Goal: Check status: Check status

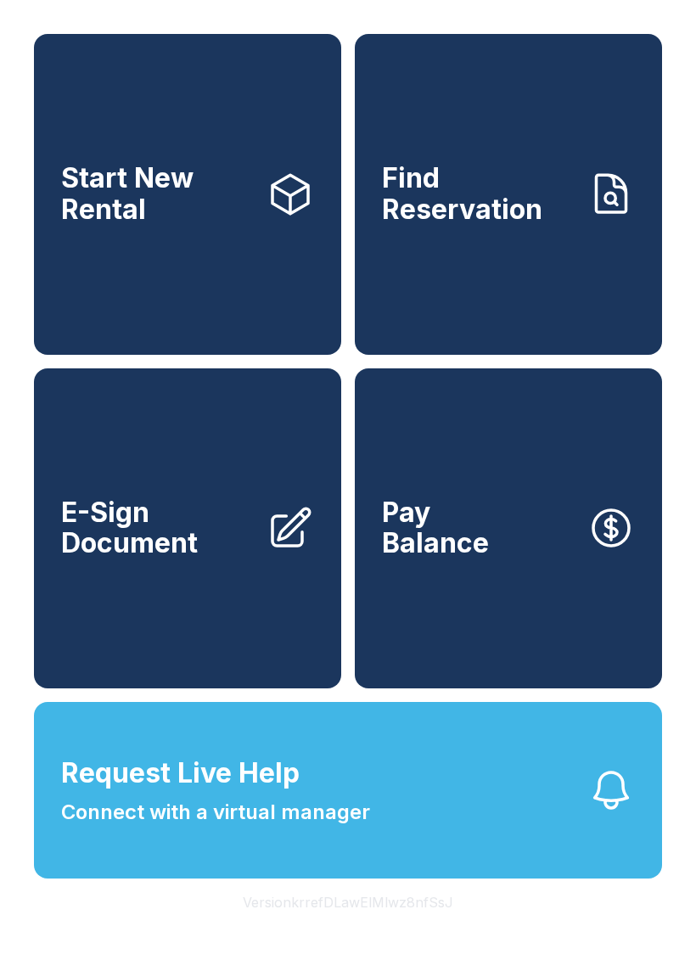
click at [277, 793] on span "Request Live Help" at bounding box center [180, 773] width 238 height 41
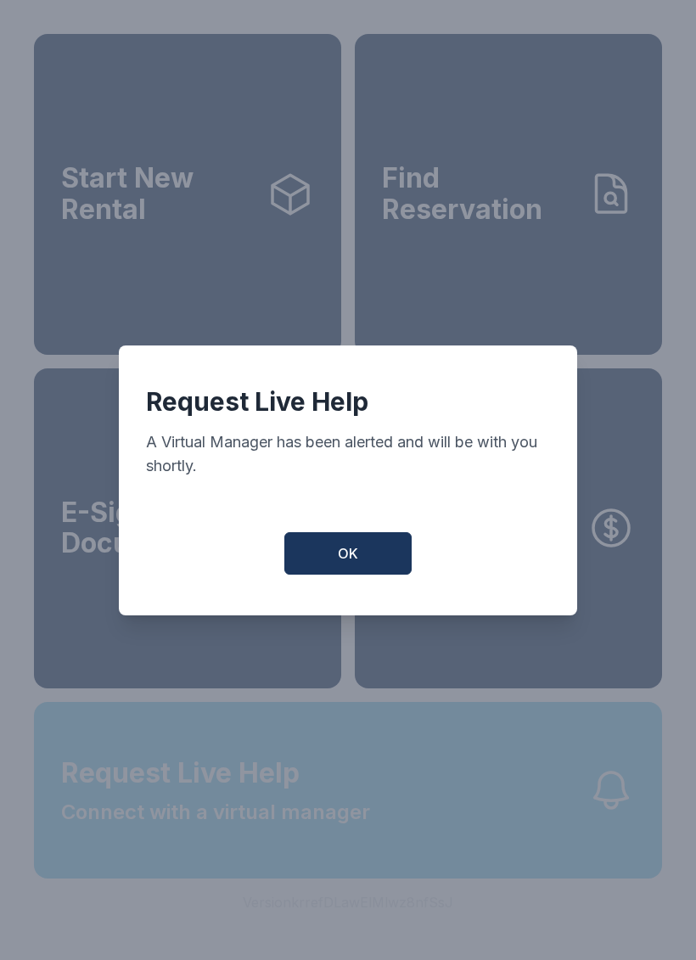
click at [369, 575] on button "OK" at bounding box center [347, 553] width 127 height 42
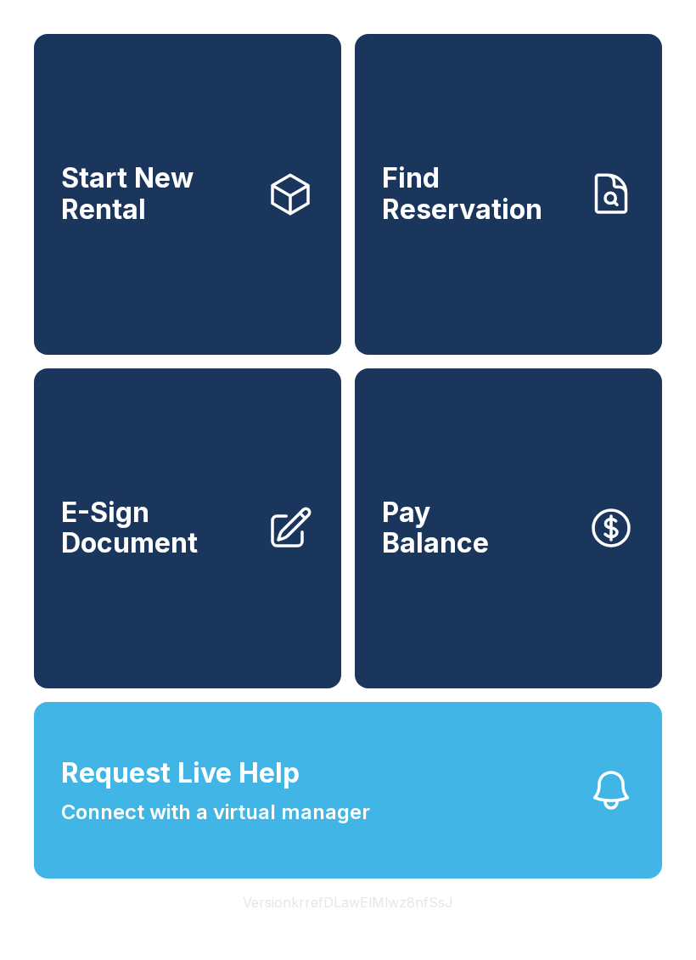
click at [588, 218] on icon at bounding box center [611, 195] width 48 height 48
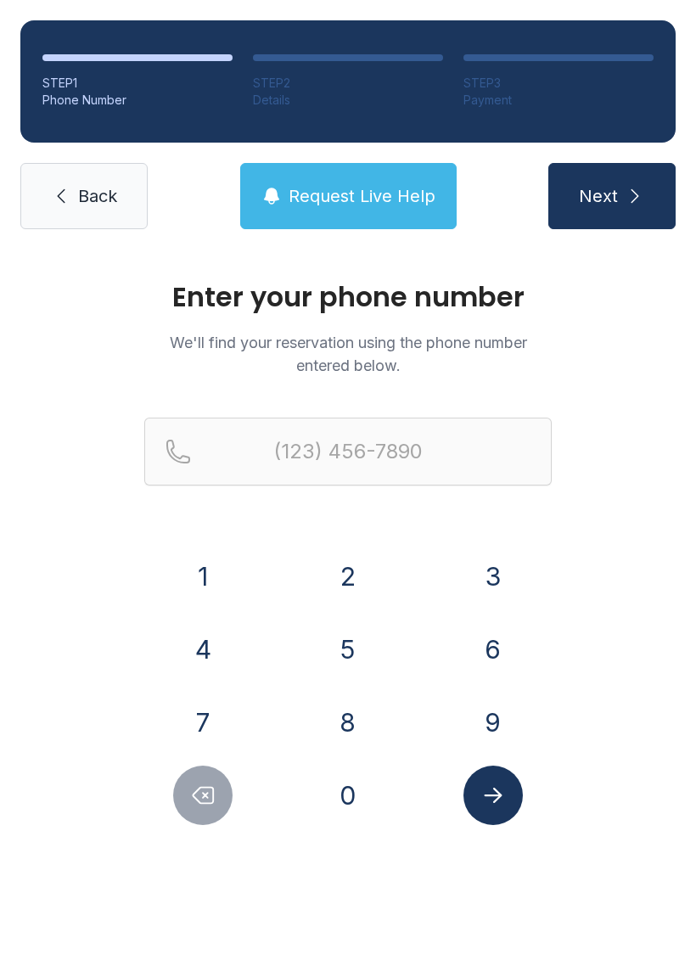
click at [466, 569] on button "3" at bounding box center [492, 576] width 59 height 59
click at [365, 587] on button "2" at bounding box center [347, 576] width 59 height 59
click at [230, 580] on button "1" at bounding box center [202, 576] width 59 height 59
click at [360, 587] on button "2" at bounding box center [347, 576] width 59 height 59
click at [204, 730] on button "7" at bounding box center [202, 721] width 59 height 59
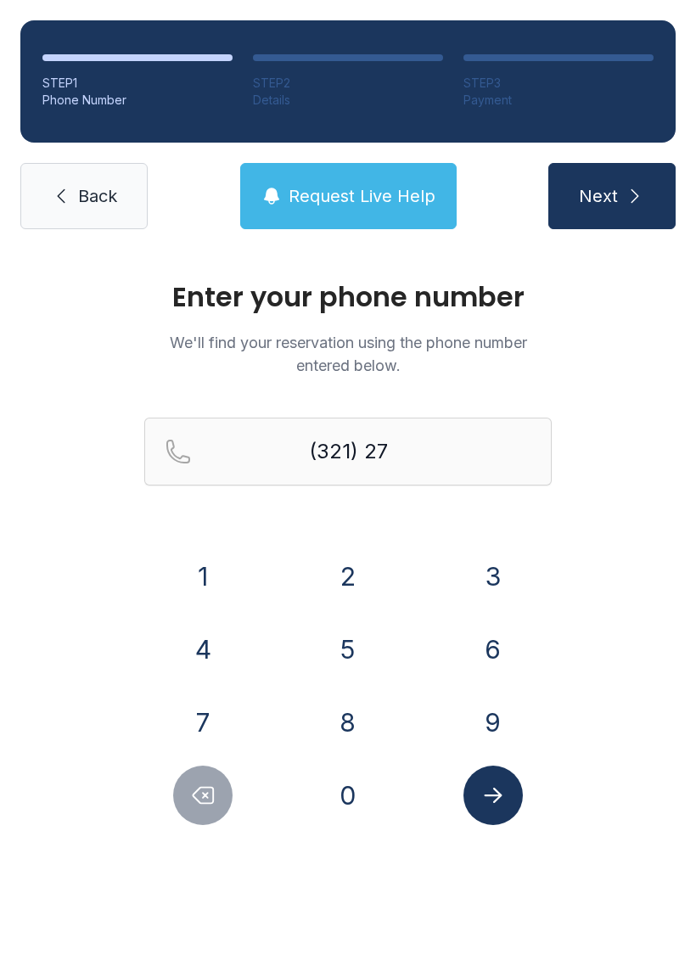
click at [487, 721] on button "9" at bounding box center [492, 721] width 59 height 59
click at [209, 660] on button "4" at bounding box center [202, 648] width 59 height 59
click at [213, 586] on button "1" at bounding box center [202, 576] width 59 height 59
click at [496, 604] on button "3" at bounding box center [492, 576] width 59 height 59
click at [354, 584] on button "2" at bounding box center [347, 576] width 59 height 59
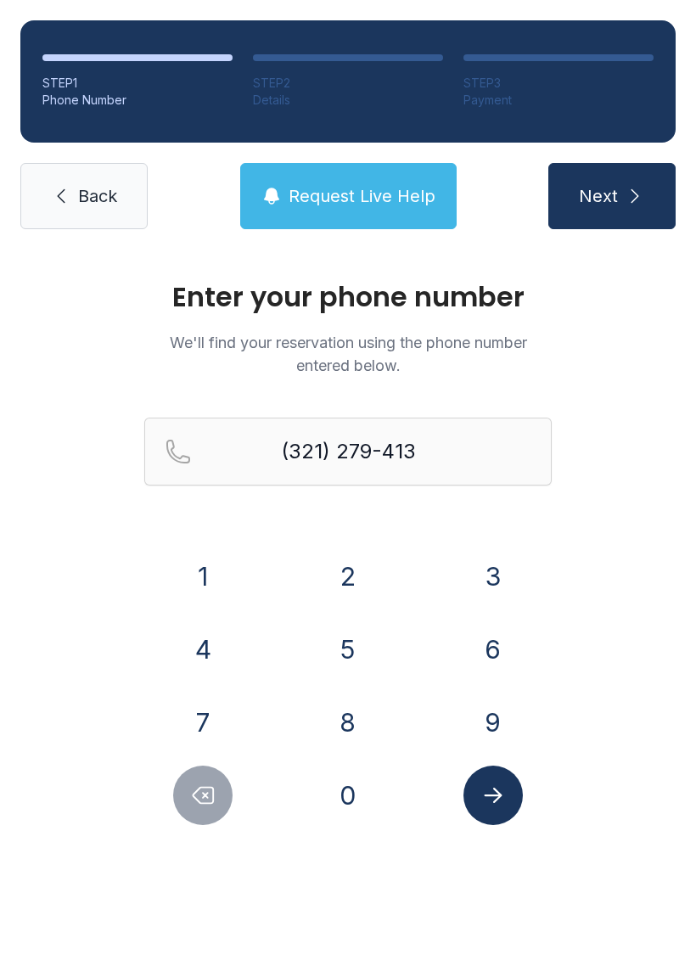
type input "[PHONE_NUMBER]"
click at [485, 800] on icon "Submit lookup form" at bounding box center [492, 794] width 25 height 25
